Goal: Information Seeking & Learning: Learn about a topic

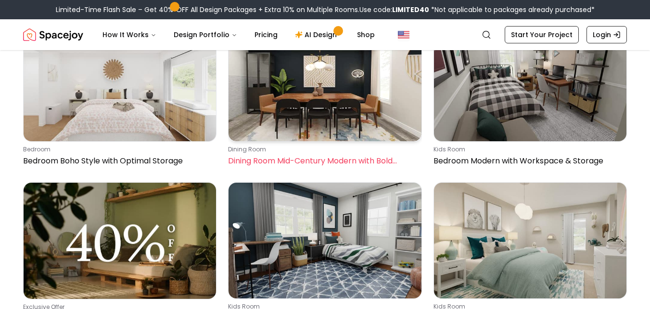
scroll to position [404, 0]
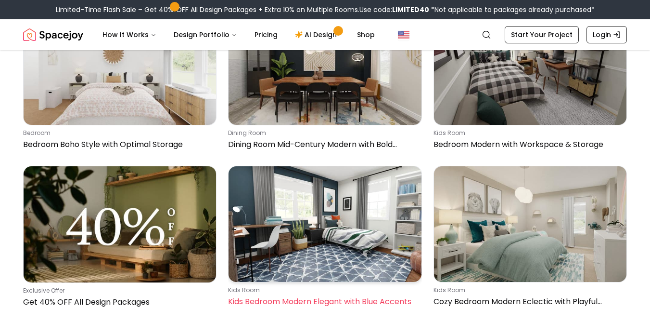
click at [330, 190] on img at bounding box center [325, 224] width 193 height 116
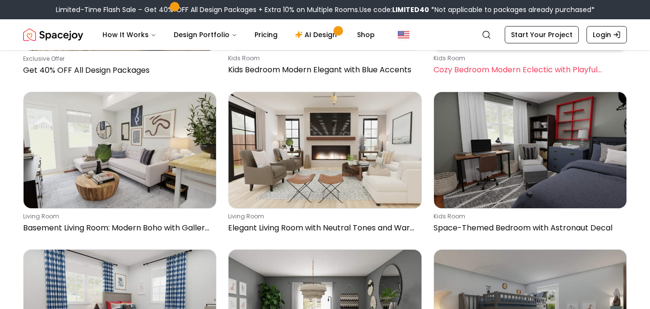
scroll to position [549, 0]
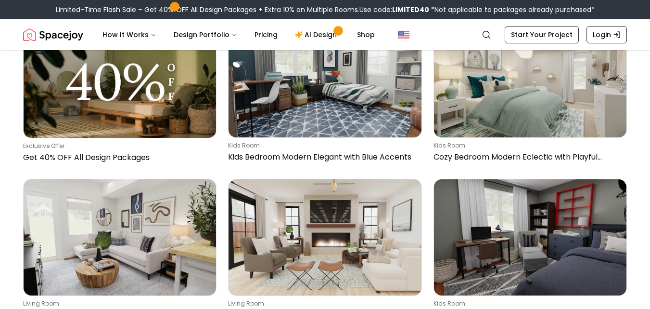
click at [64, 34] on img "Spacejoy" at bounding box center [53, 34] width 60 height 19
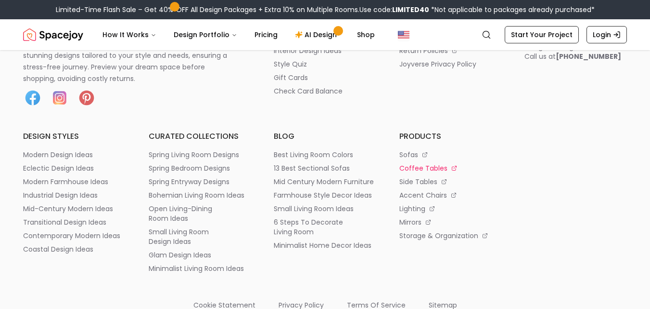
scroll to position [4917, 0]
click at [412, 208] on p "lighting" at bounding box center [413, 209] width 26 height 10
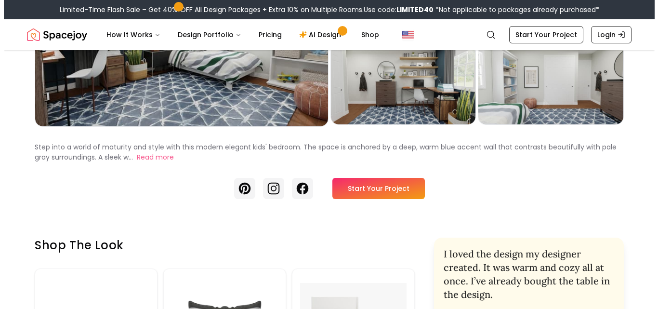
scroll to position [96, 0]
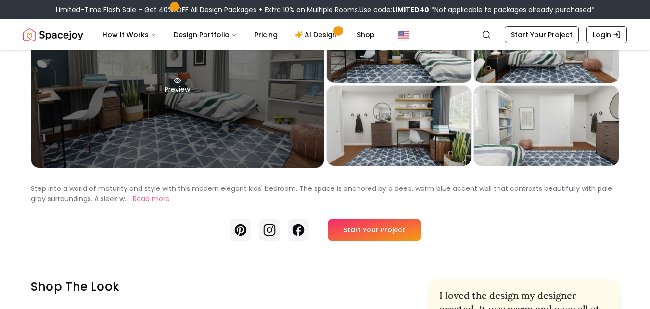
click at [259, 141] on div "Preview" at bounding box center [177, 84] width 293 height 165
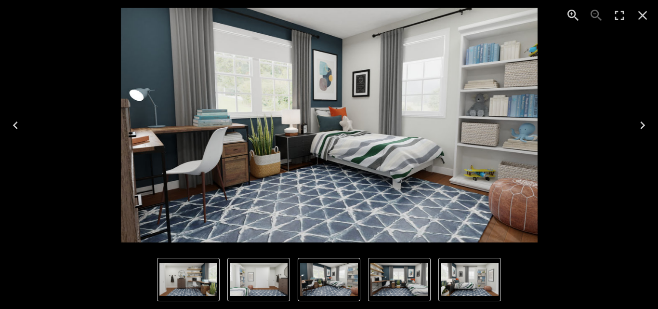
click at [639, 124] on icon "Next" at bounding box center [642, 124] width 15 height 15
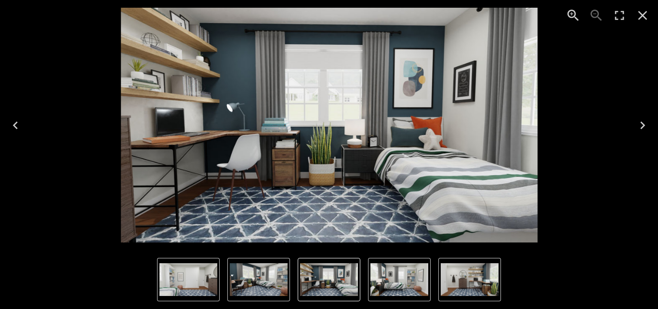
click at [639, 124] on icon "Next" at bounding box center [642, 124] width 15 height 15
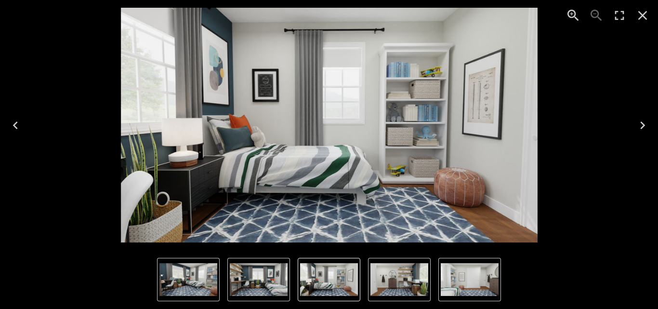
click at [639, 124] on icon "Next" at bounding box center [642, 124] width 15 height 15
